Goal: Information Seeking & Learning: Learn about a topic

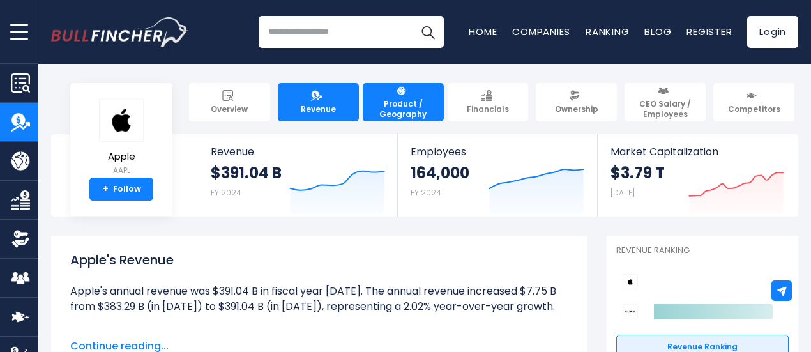
click at [378, 103] on span "Product / Geography" at bounding box center [404, 109] width 70 height 20
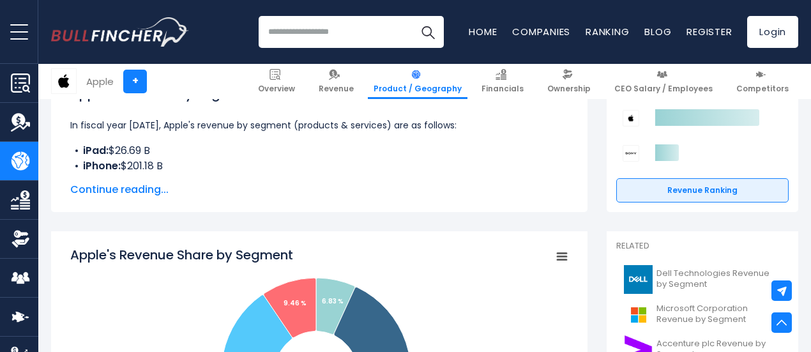
scroll to position [370, 0]
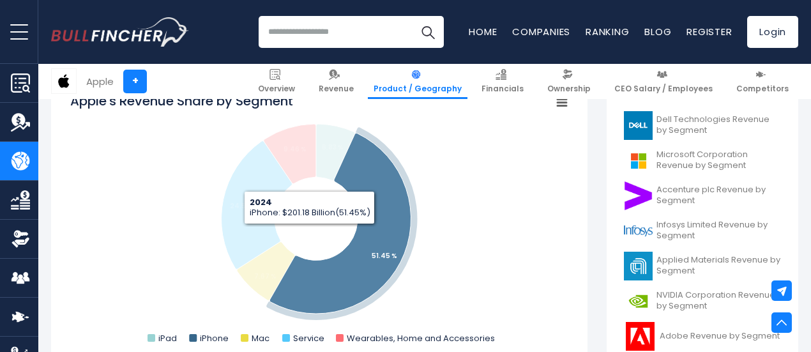
click at [342, 250] on icon "Apple's Revenue Share by Segment" at bounding box center [340, 223] width 141 height 181
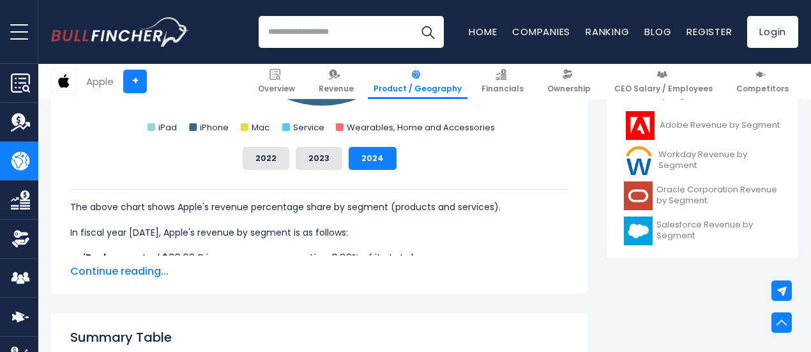
scroll to position [582, 0]
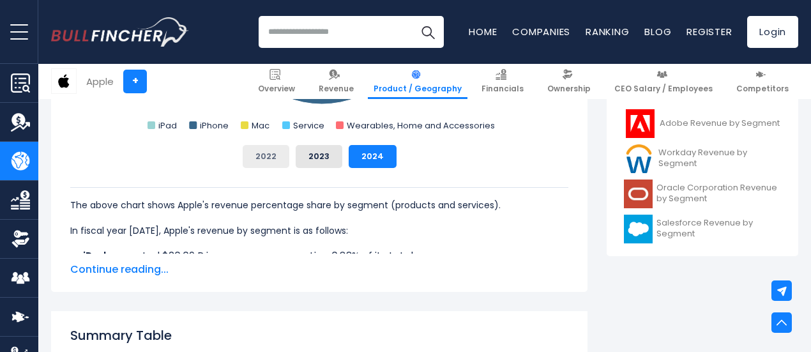
click at [261, 163] on button "2022" at bounding box center [266, 156] width 47 height 23
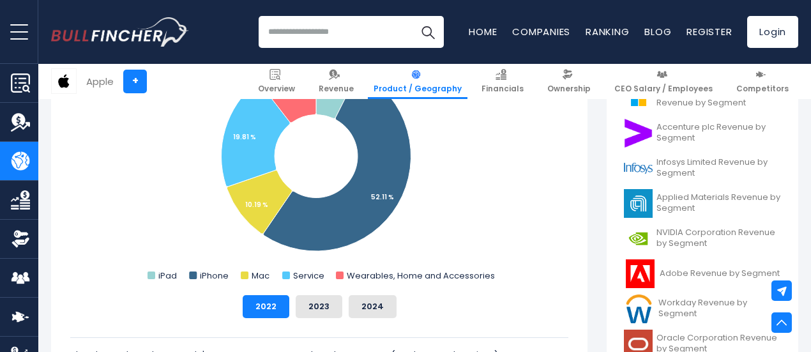
scroll to position [435, 0]
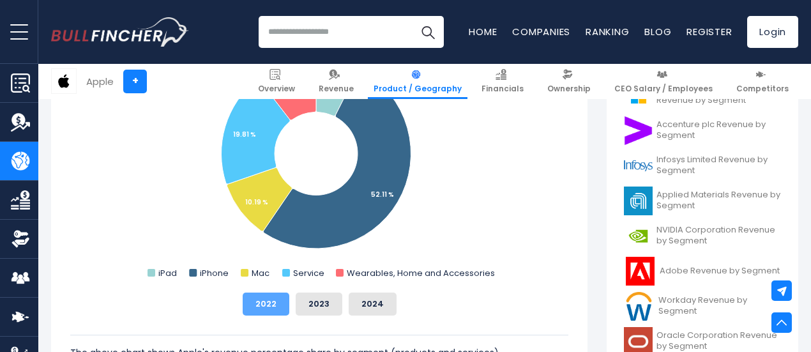
click at [262, 305] on button "2022" at bounding box center [266, 304] width 47 height 23
click at [303, 309] on button "2023" at bounding box center [319, 304] width 47 height 23
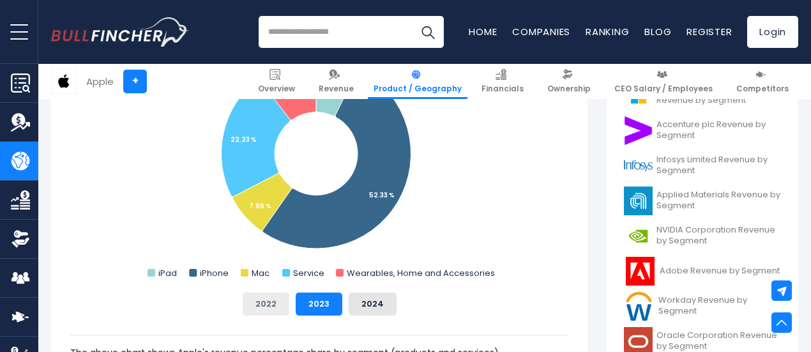
click at [271, 305] on button "2022" at bounding box center [266, 304] width 47 height 23
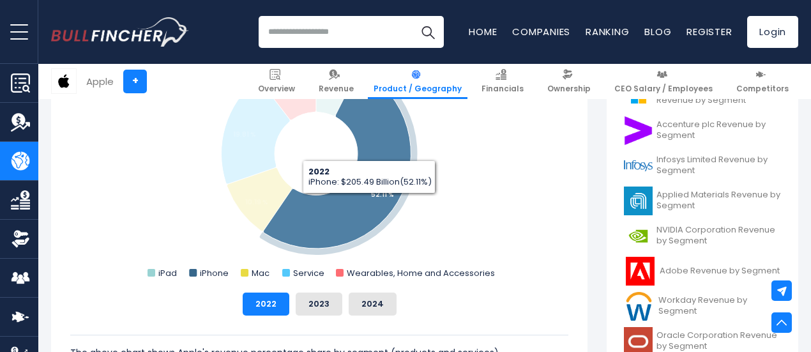
click at [360, 203] on icon "Apple's Revenue Share by Segment" at bounding box center [337, 159] width 148 height 179
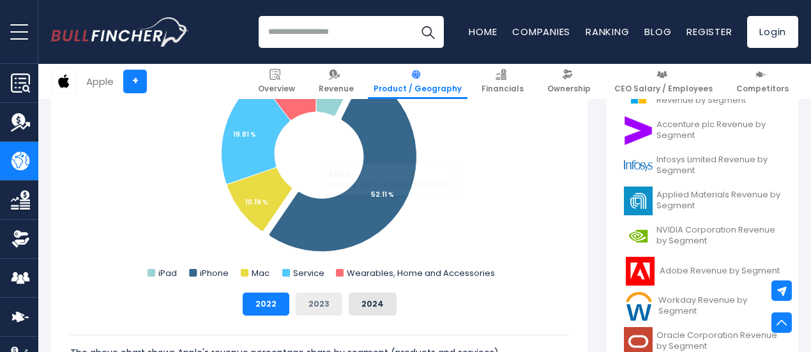
click at [310, 303] on button "2023" at bounding box center [319, 304] width 47 height 23
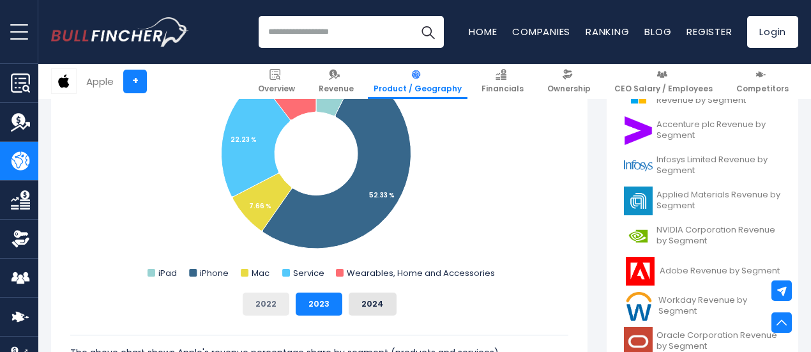
click at [262, 305] on button "2022" at bounding box center [266, 304] width 47 height 23
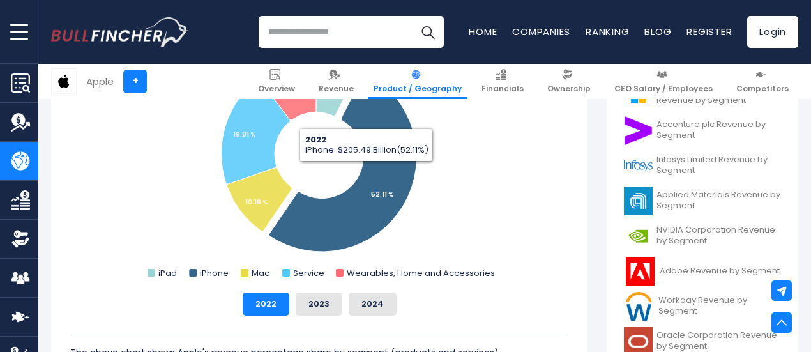
scroll to position [392, 0]
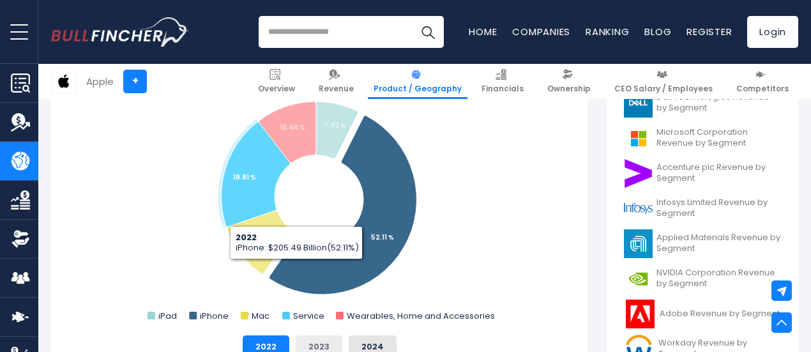
click at [300, 345] on button "2023" at bounding box center [319, 346] width 47 height 23
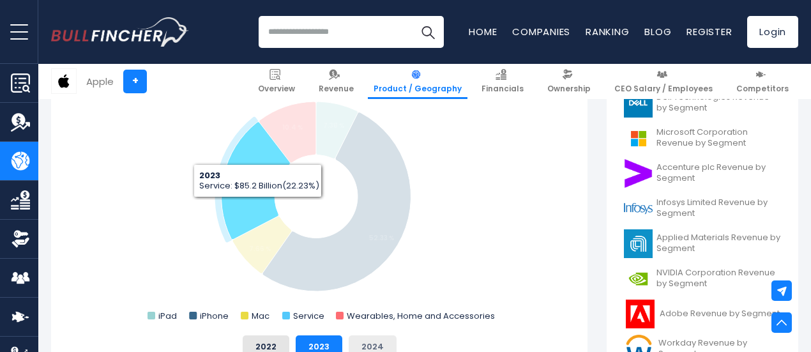
click at [365, 337] on button "2024" at bounding box center [373, 346] width 48 height 23
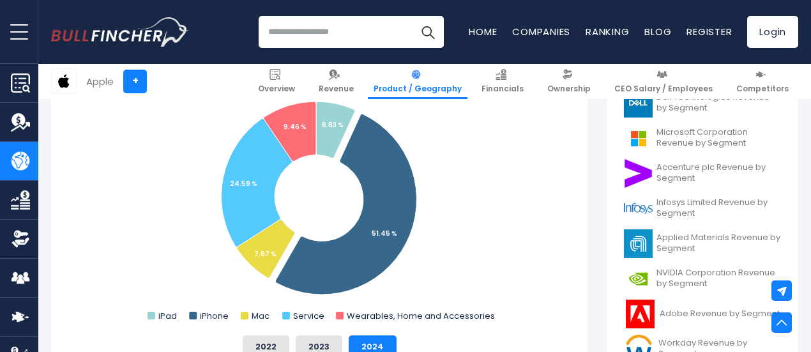
click at [331, 259] on icon "Apple's Revenue Share by Segment" at bounding box center [345, 204] width 141 height 181
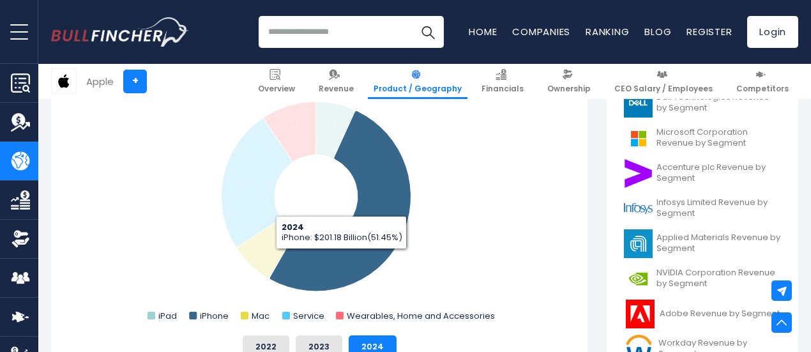
click at [295, 115] on icon "Apple's Revenue Share by Segment" at bounding box center [290, 132] width 52 height 60
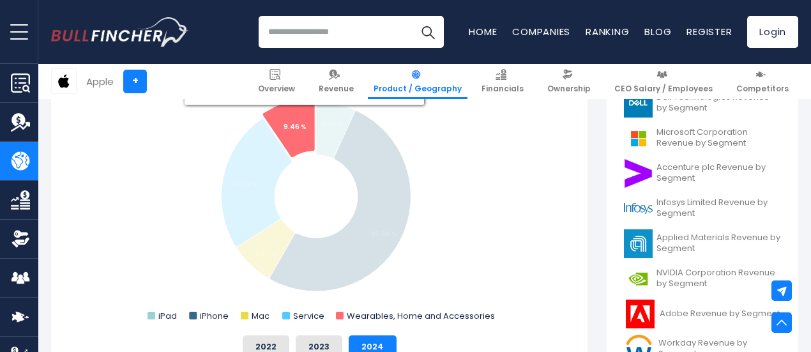
click at [322, 128] on tspan "6.83 %" at bounding box center [333, 125] width 22 height 10
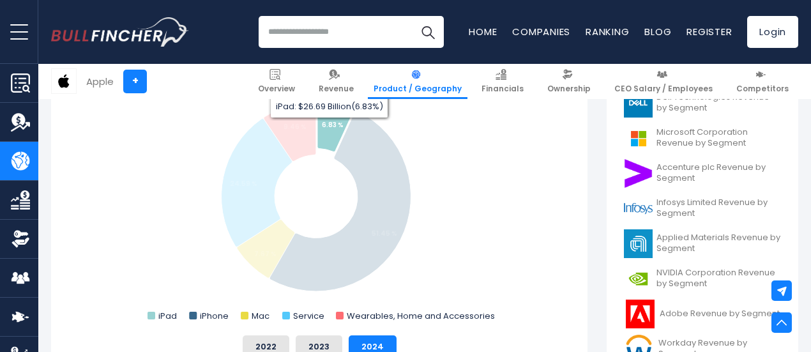
click at [254, 252] on tspan "7.67 %" at bounding box center [265, 254] width 22 height 10
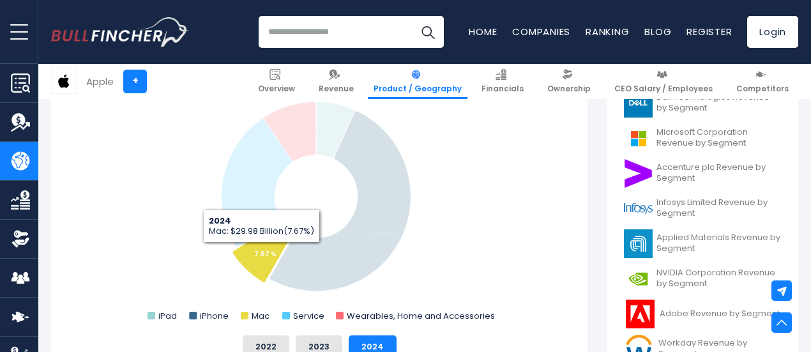
click at [232, 196] on icon "Apple's Revenue Share by Segment" at bounding box center [257, 183] width 71 height 128
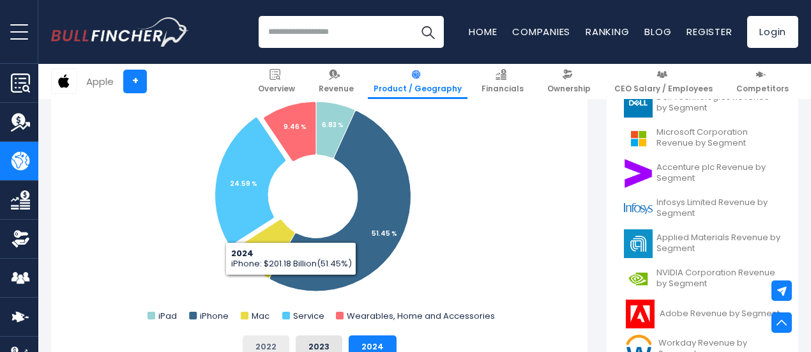
click at [256, 343] on button "2022" at bounding box center [266, 346] width 47 height 23
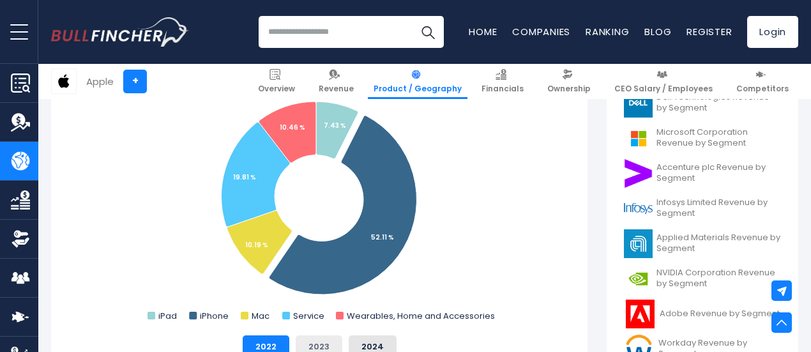
click at [303, 346] on button "2023" at bounding box center [319, 346] width 47 height 23
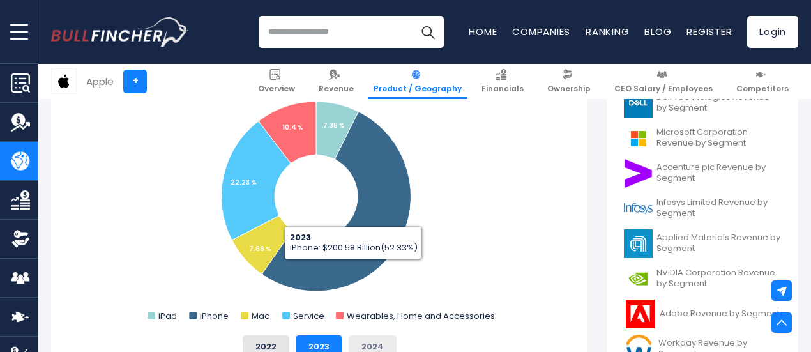
click at [360, 340] on button "2024" at bounding box center [373, 346] width 48 height 23
